Goal: Check status: Check status

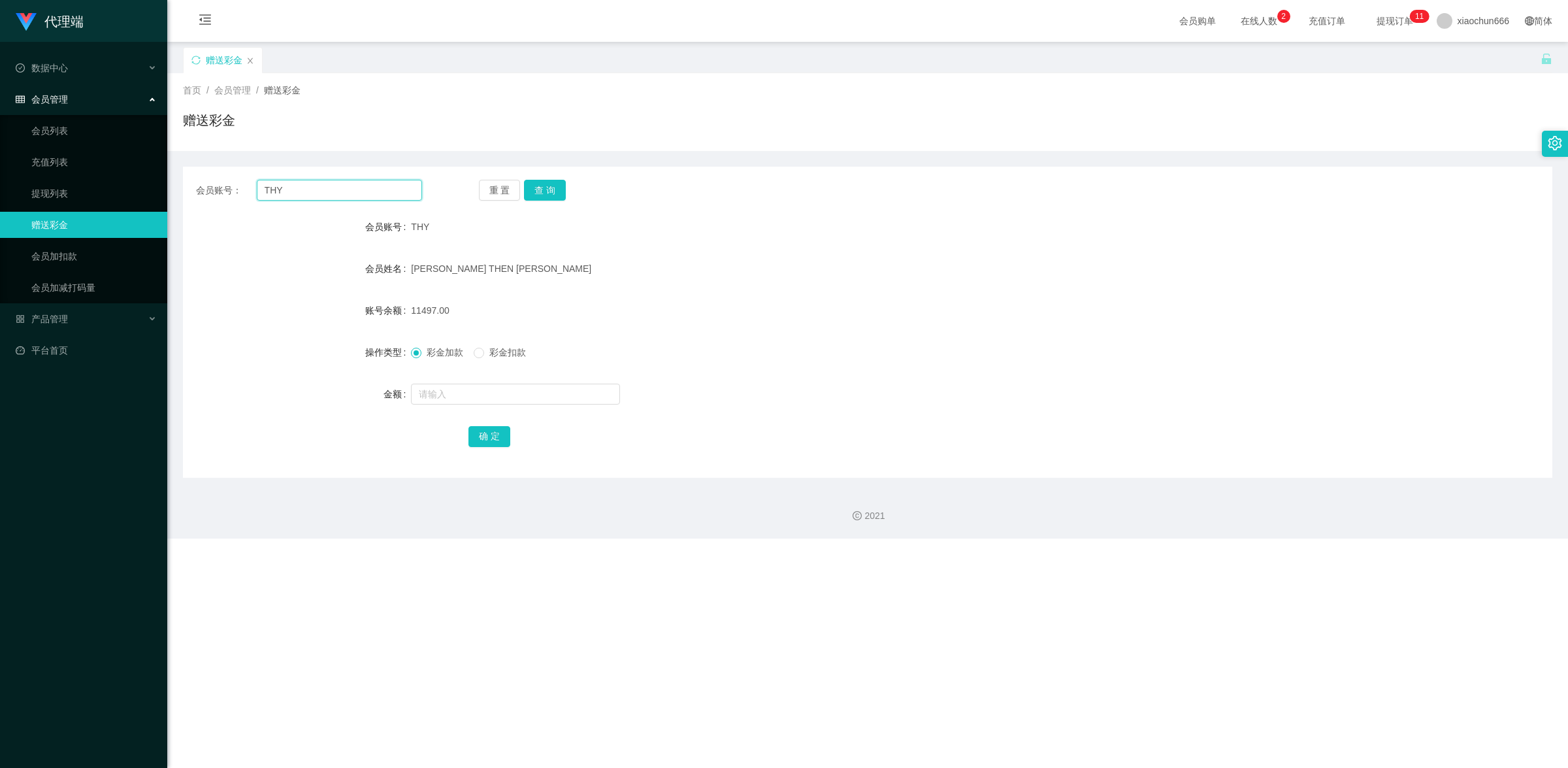
click at [296, 191] on input "THY" at bounding box center [339, 191] width 166 height 21
paste input "3028178246"
type input "3028178246"
drag, startPoint x: 543, startPoint y: 185, endPoint x: 543, endPoint y: 191, distance: 6.0
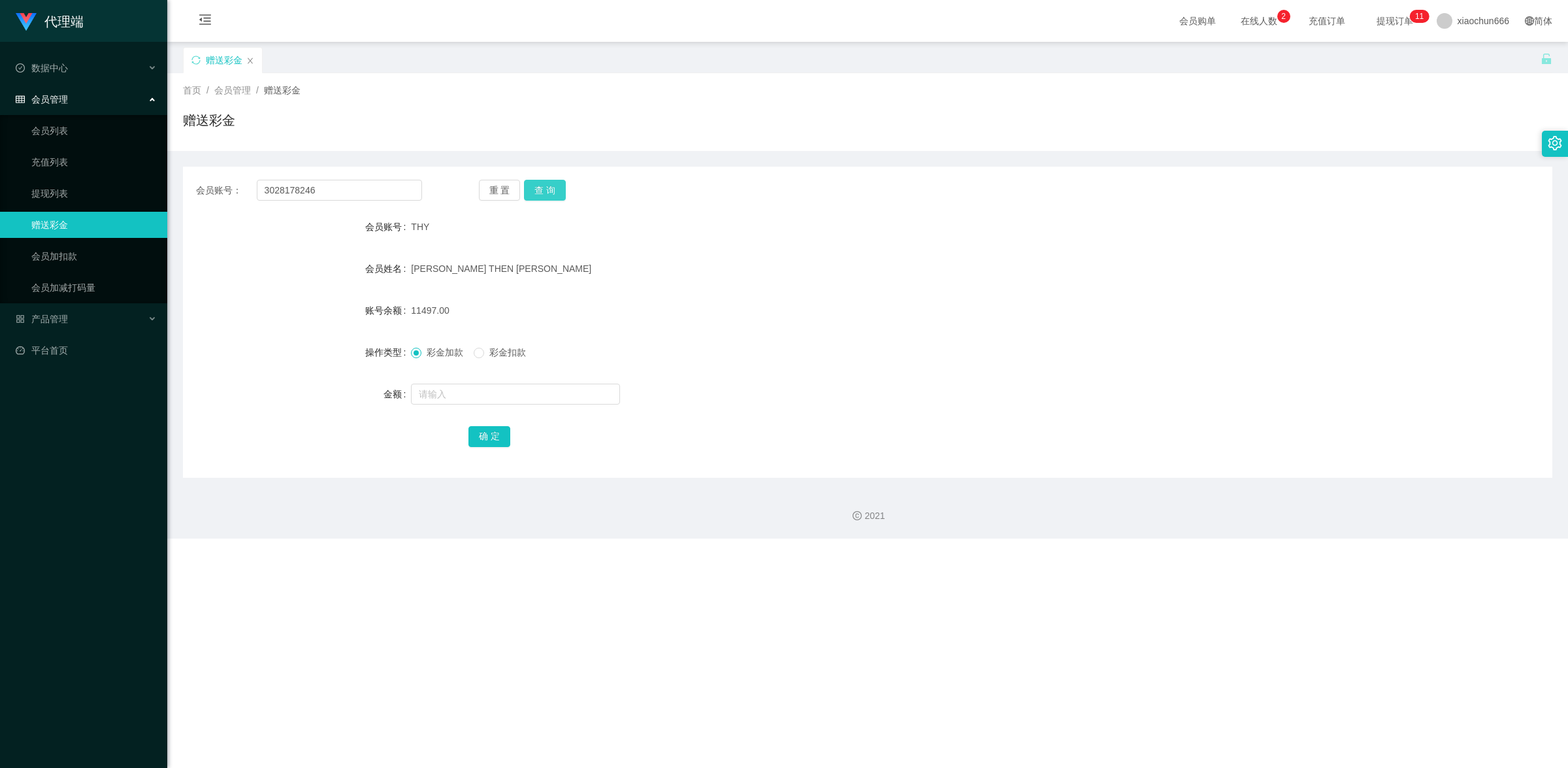
click at [543, 185] on button "查 询" at bounding box center [544, 191] width 42 height 21
click at [515, 389] on input "text" at bounding box center [515, 394] width 209 height 21
type input "8"
drag, startPoint x: 495, startPoint y: 430, endPoint x: 537, endPoint y: 416, distance: 44.3
click at [498, 430] on button "确 定" at bounding box center [489, 437] width 42 height 21
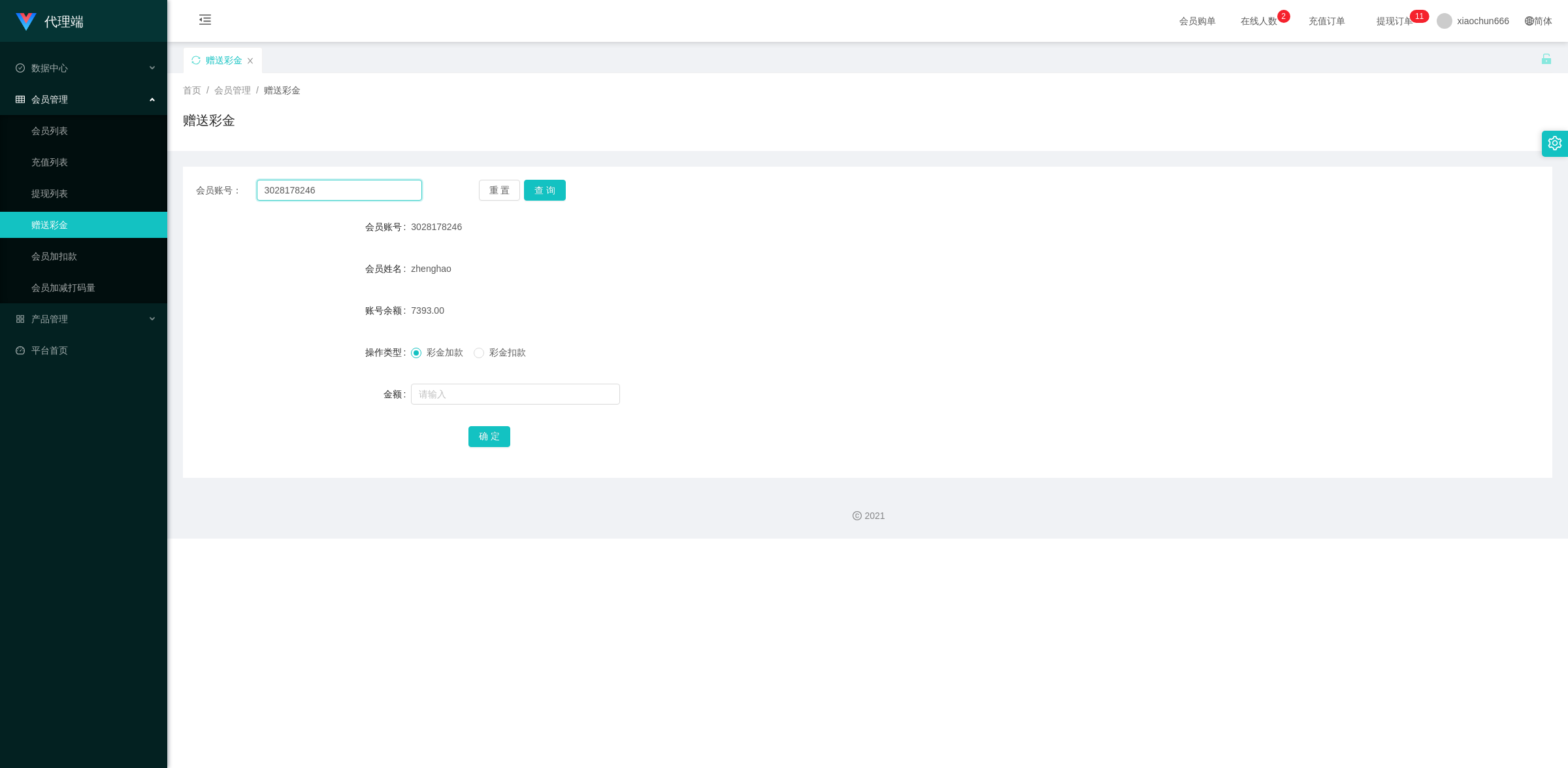
click at [344, 185] on input "3028178246" at bounding box center [339, 191] width 166 height 21
paste input "THY"
type input "THY"
click at [537, 194] on button "查 询" at bounding box center [544, 191] width 42 height 21
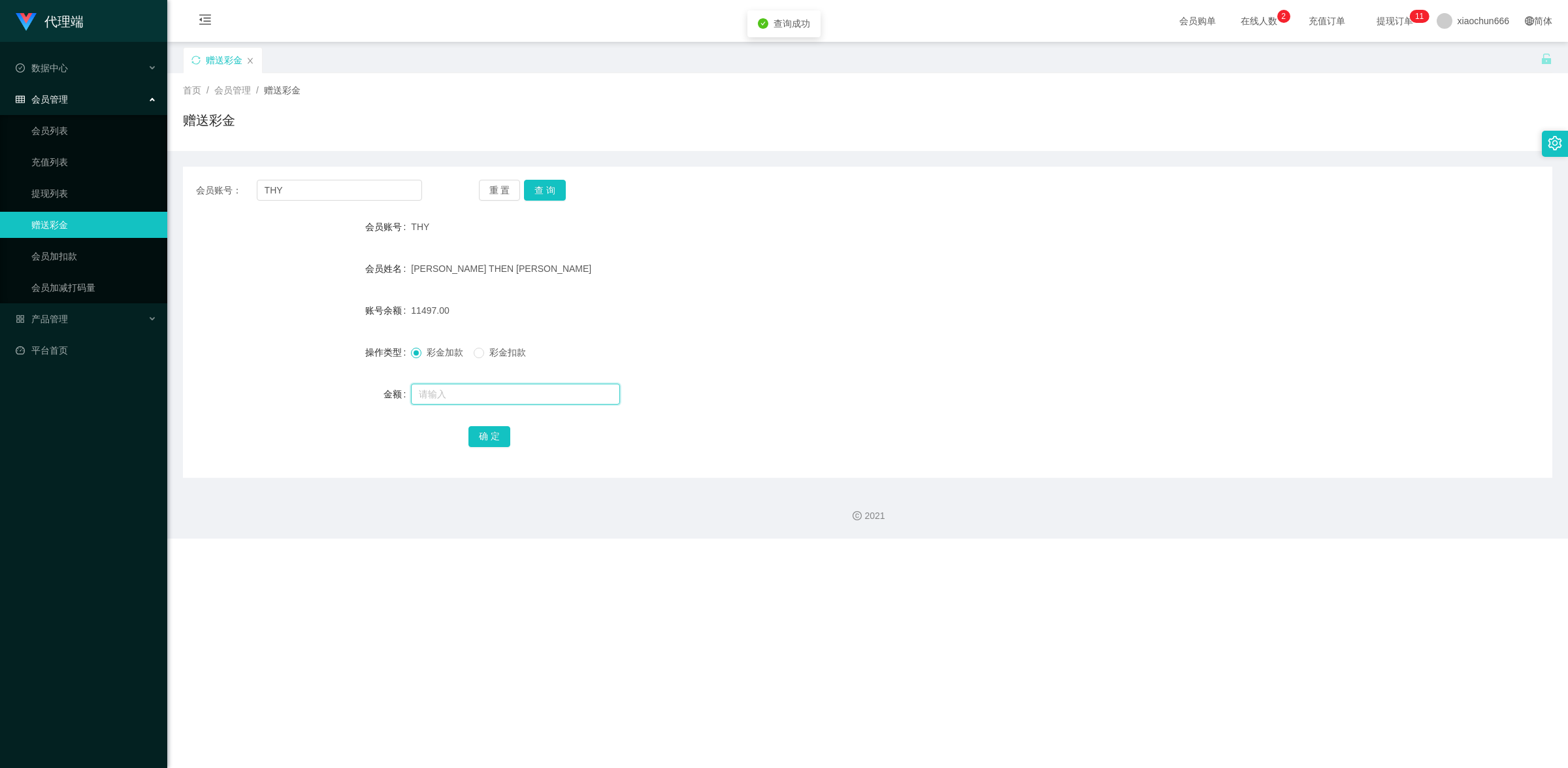
click at [530, 384] on input "text" at bounding box center [515, 394] width 209 height 21
type input "8"
click at [482, 449] on div "会员账号： THY 重 置 查 询 会员账号 THY 会员姓名 [PERSON_NAME] THEN [PERSON_NAME] 账号余额 11497.00 …" at bounding box center [867, 321] width 1369 height 311
click at [503, 440] on button "确 定" at bounding box center [489, 437] width 42 height 21
